Goal: Task Accomplishment & Management: Manage account settings

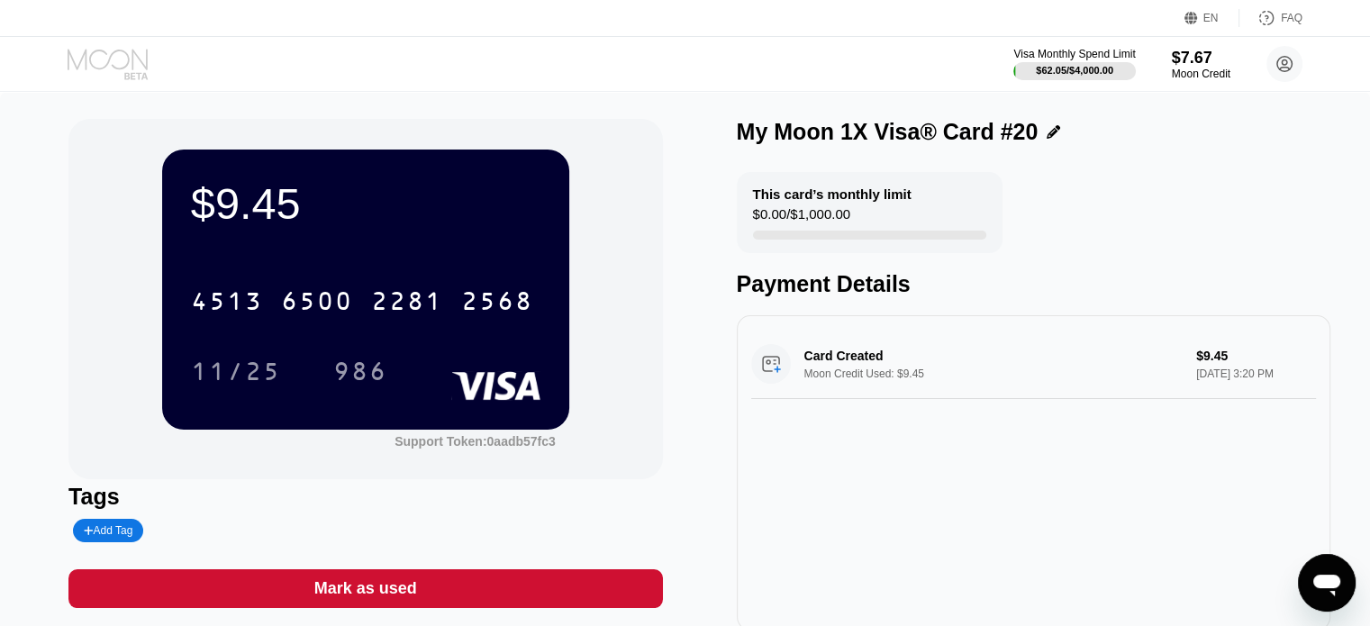
click at [100, 49] on icon at bounding box center [110, 65] width 84 height 32
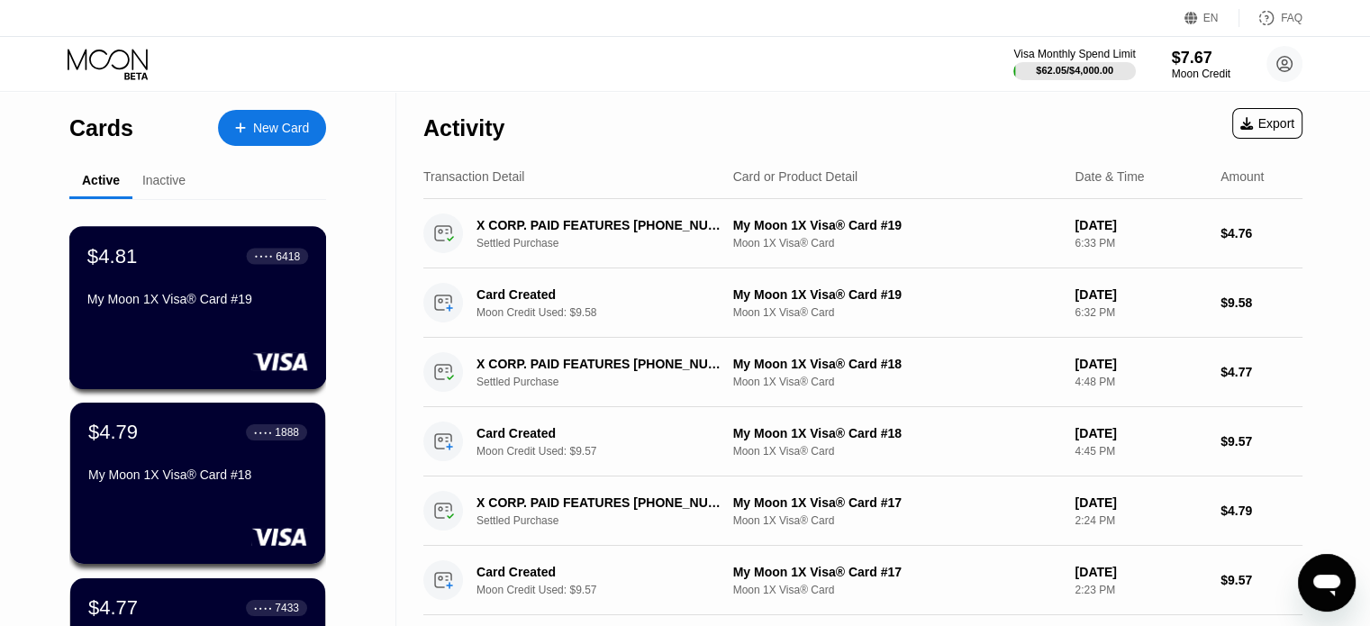
click at [146, 252] on div "$4.81 ● ● ● ● 6418" at bounding box center [197, 255] width 221 height 23
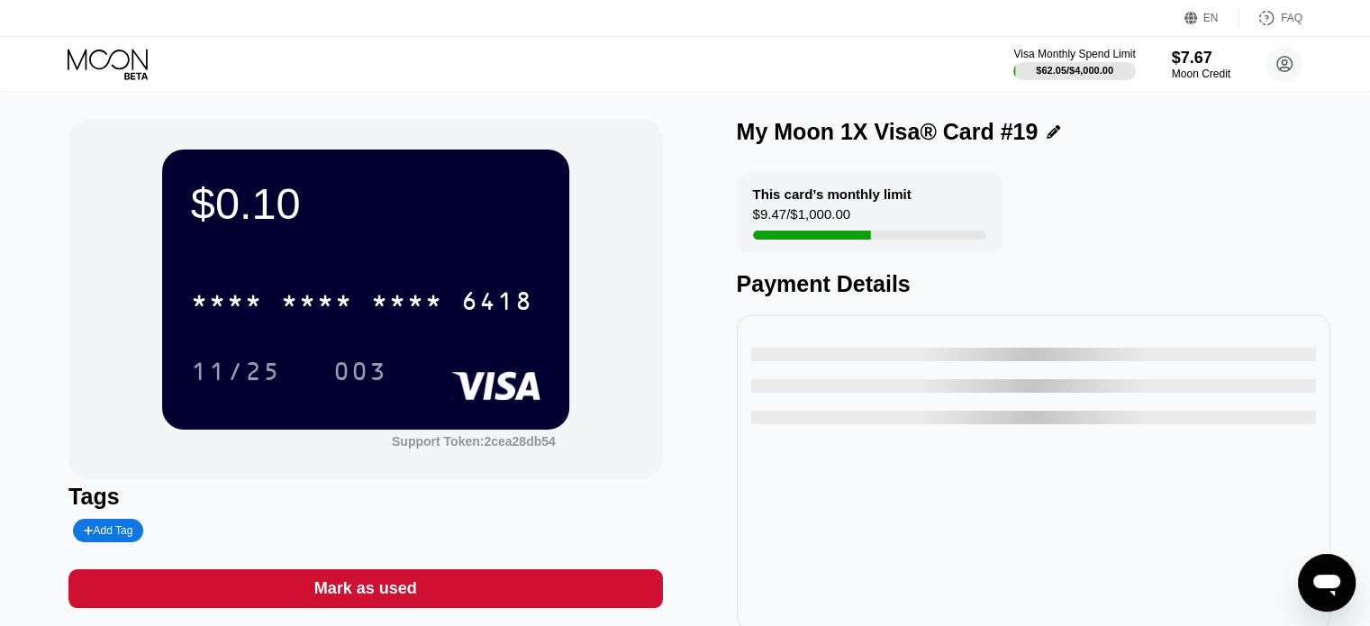
click at [127, 64] on icon at bounding box center [108, 59] width 80 height 21
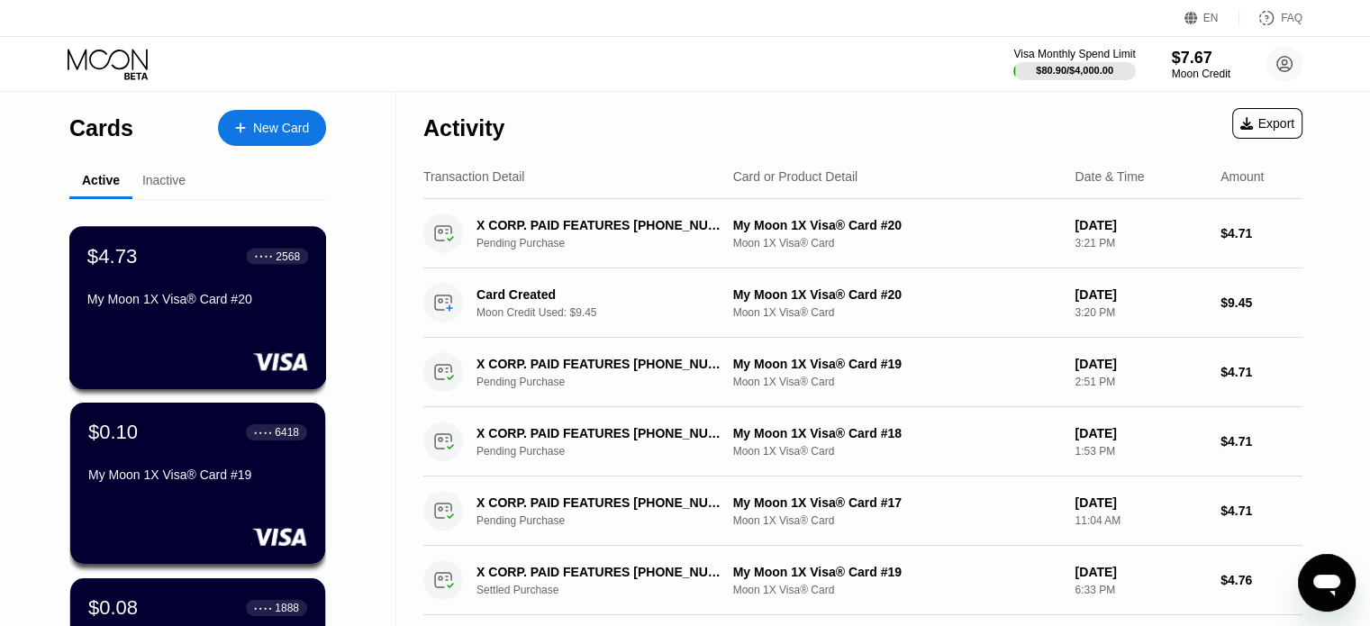
click at [225, 324] on div "$4.73 ● ● ● ● 2568 My Moon 1X Visa® Card #20" at bounding box center [198, 307] width 258 height 163
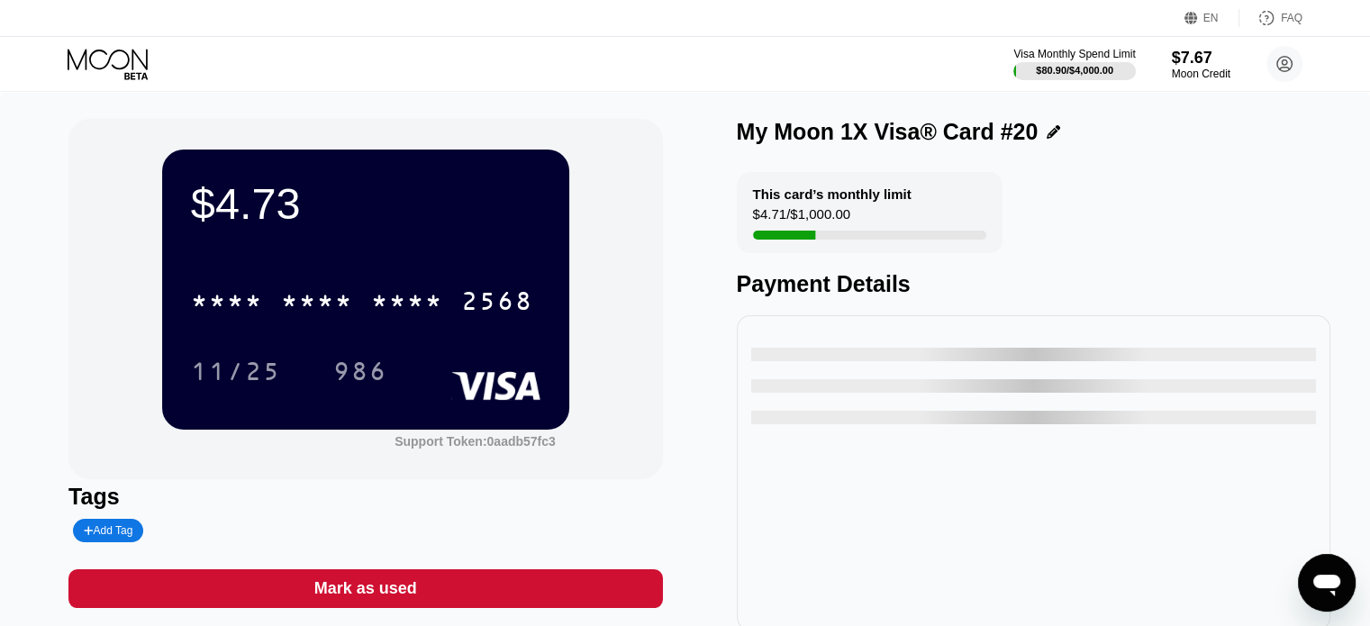
click at [123, 61] on icon at bounding box center [110, 65] width 84 height 32
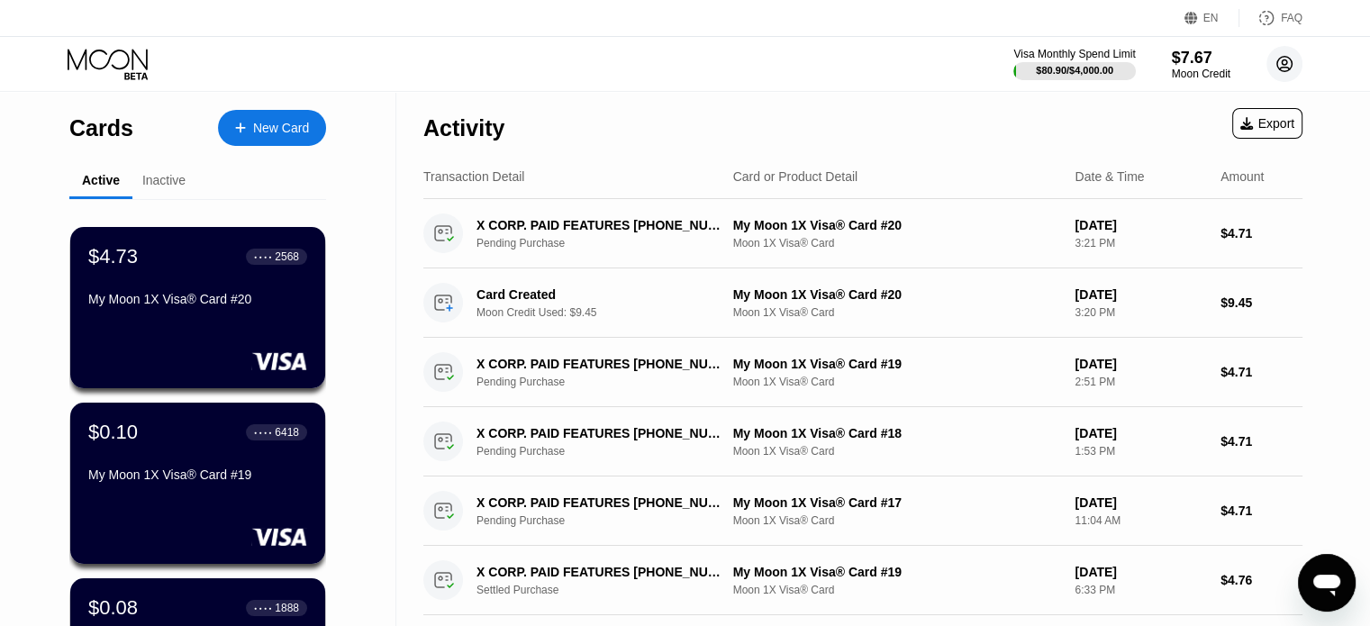
click at [1286, 61] on circle at bounding box center [1285, 64] width 36 height 36
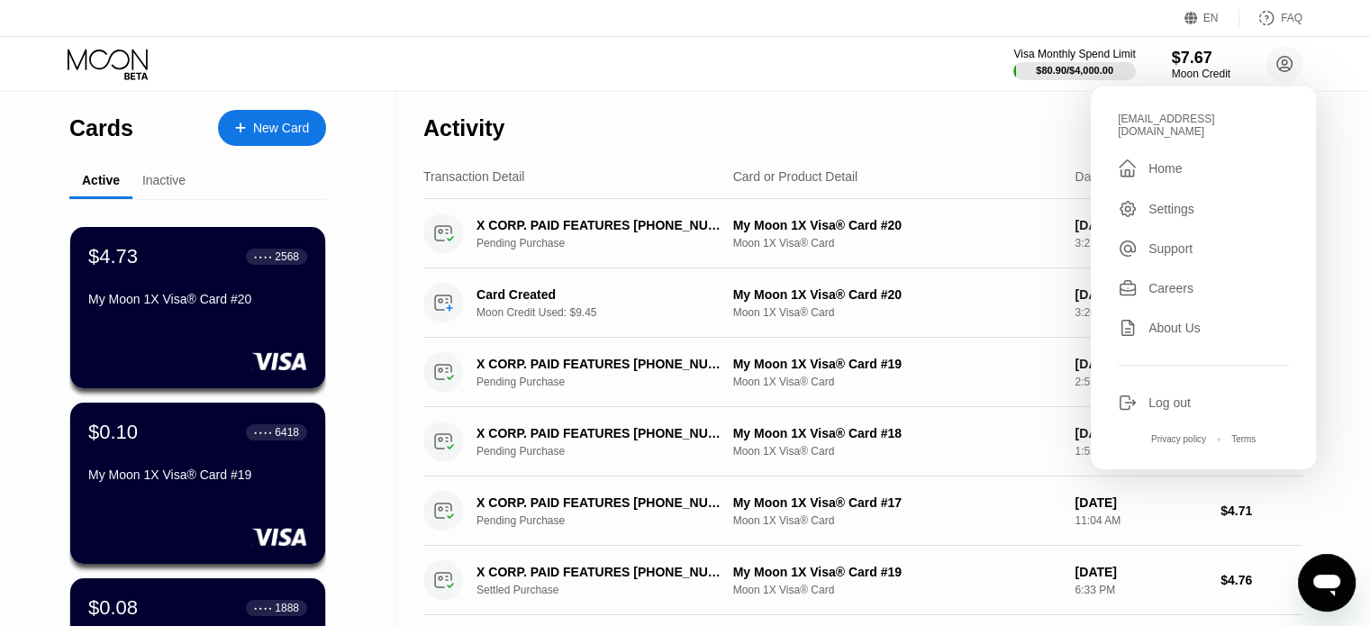
click at [1153, 102] on div "[EMAIL_ADDRESS][DOMAIN_NAME]  Home Settings Support Careers About Us Log out P…" at bounding box center [1203, 277] width 225 height 383
click at [1147, 118] on div "[EMAIL_ADDRESS][DOMAIN_NAME]" at bounding box center [1203, 125] width 171 height 25
copy div "[EMAIL_ADDRESS][DOMAIN_NAME] "
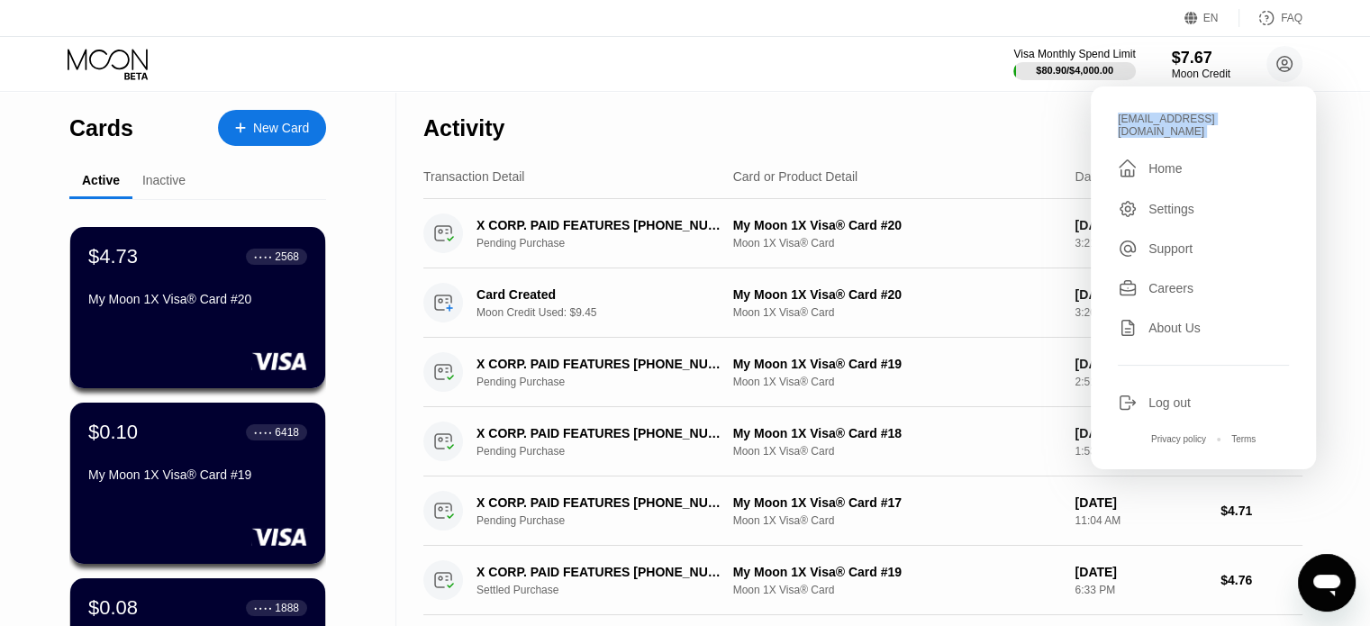
click at [1041, 143] on div "Activity Export" at bounding box center [862, 123] width 879 height 63
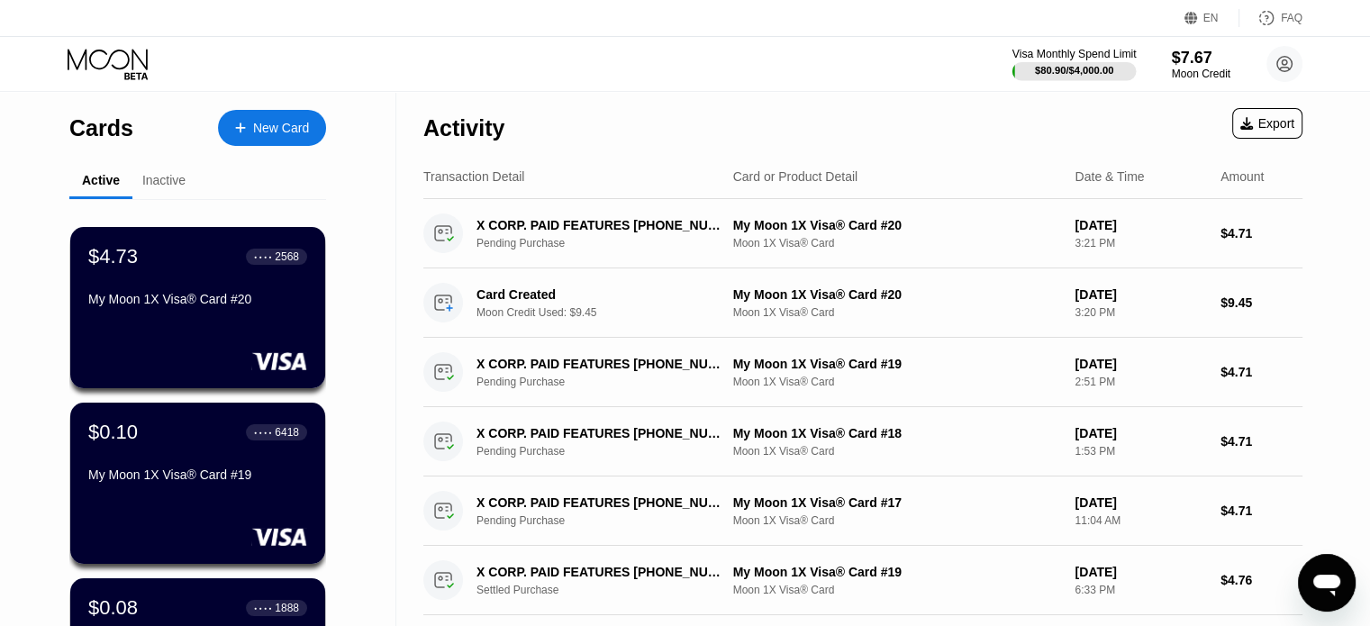
click at [1099, 50] on div "Visa Monthly Spend Limit" at bounding box center [1075, 54] width 124 height 13
